Goal: Task Accomplishment & Management: Manage account settings

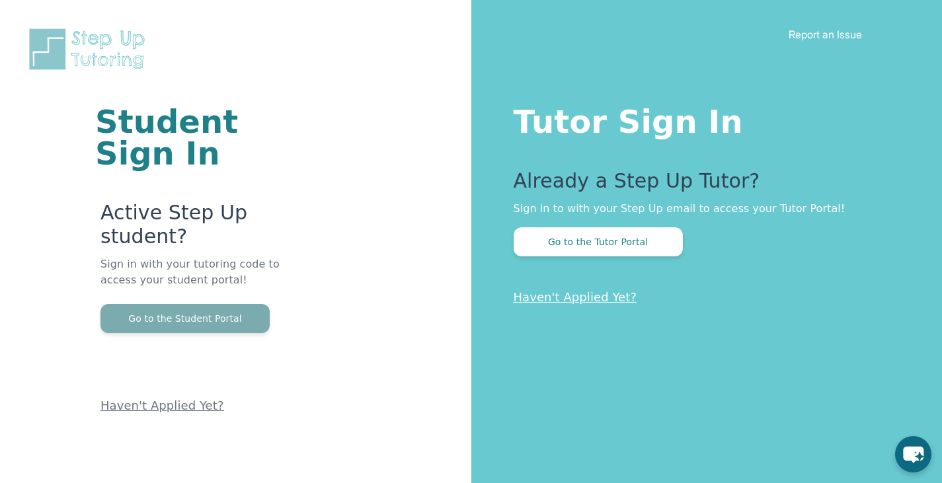
click at [204, 317] on button "Go to the Student Portal" at bounding box center [185, 318] width 169 height 29
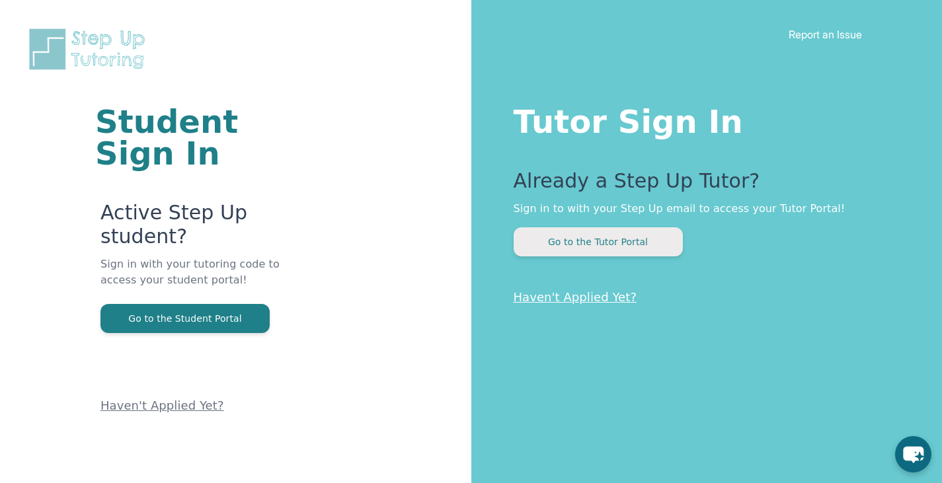
click at [585, 248] on button "Go to the Tutor Portal" at bounding box center [598, 241] width 169 height 29
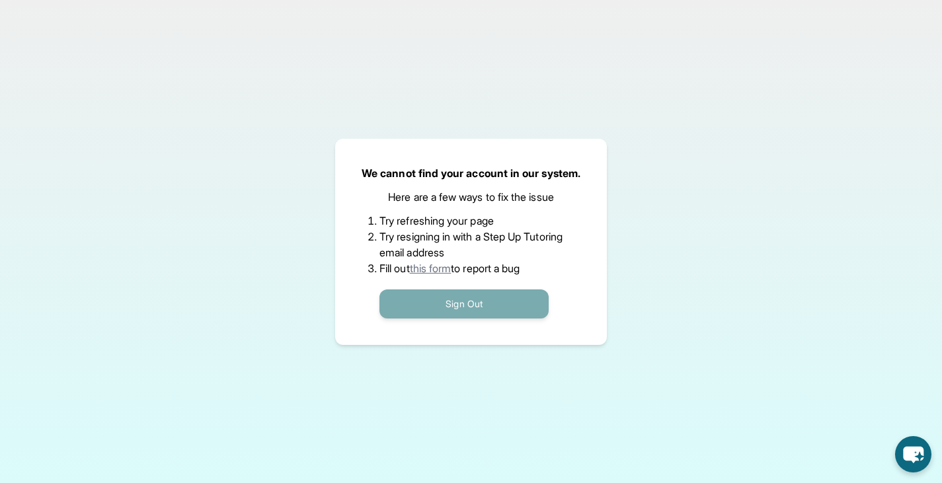
click at [500, 317] on button "Sign Out" at bounding box center [464, 304] width 169 height 29
